Goal: Task Accomplishment & Management: Use online tool/utility

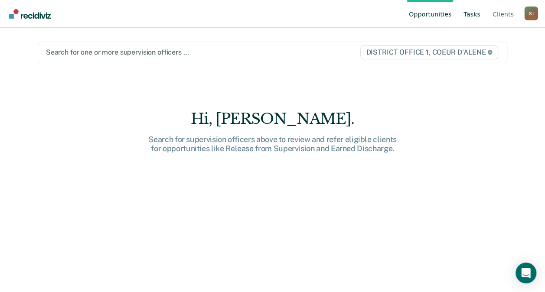
click at [478, 20] on link "Tasks" at bounding box center [472, 14] width 20 height 28
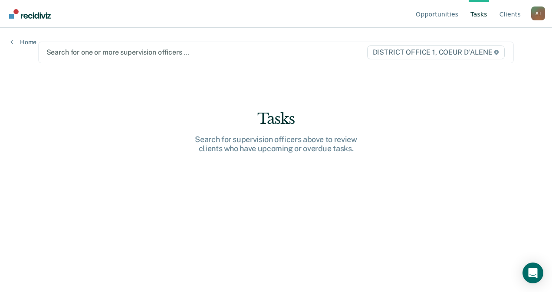
click at [478, 14] on link "Tasks" at bounding box center [478, 14] width 20 height 28
click at [234, 58] on div "Search for one or more supervision officers … DISTRICT OFFICE 1, COEUR D'ALENE" at bounding box center [276, 53] width 476 height 22
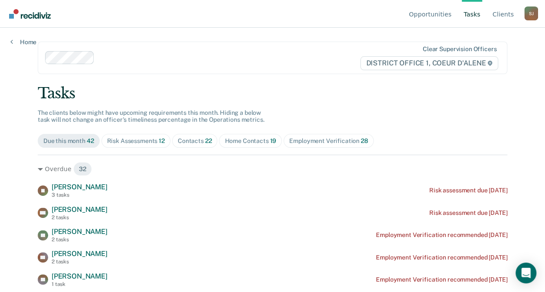
click at [198, 140] on div "Contacts 22" at bounding box center [195, 140] width 34 height 7
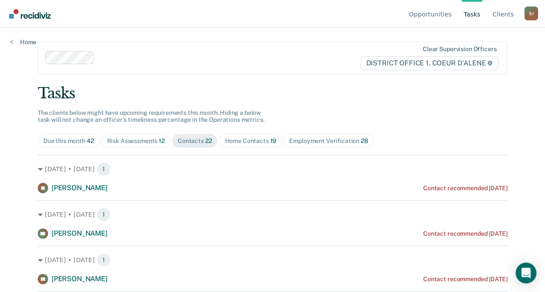
drag, startPoint x: 545, startPoint y: 53, endPoint x: 542, endPoint y: 68, distance: 15.0
click at [542, 68] on div "Opportunities Tasks Client s [PERSON_NAME] Profile How it works Log Out Home Cl…" at bounding box center [272, 146] width 545 height 292
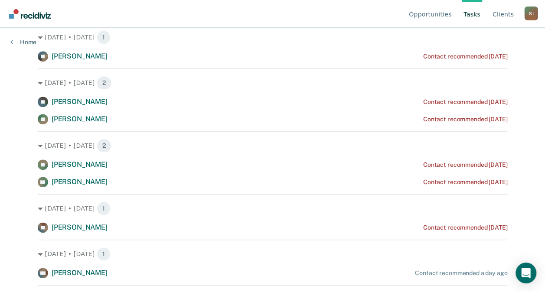
scroll to position [421, 0]
